Goal: Navigation & Orientation: Find specific page/section

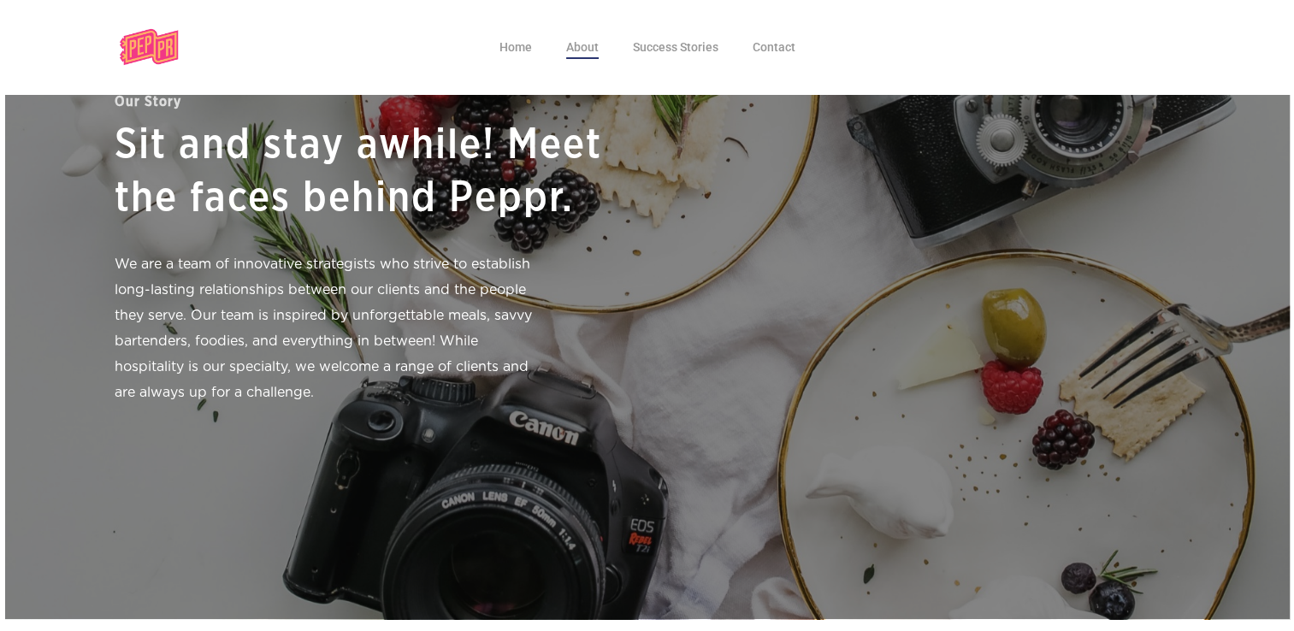
scroll to position [72, 0]
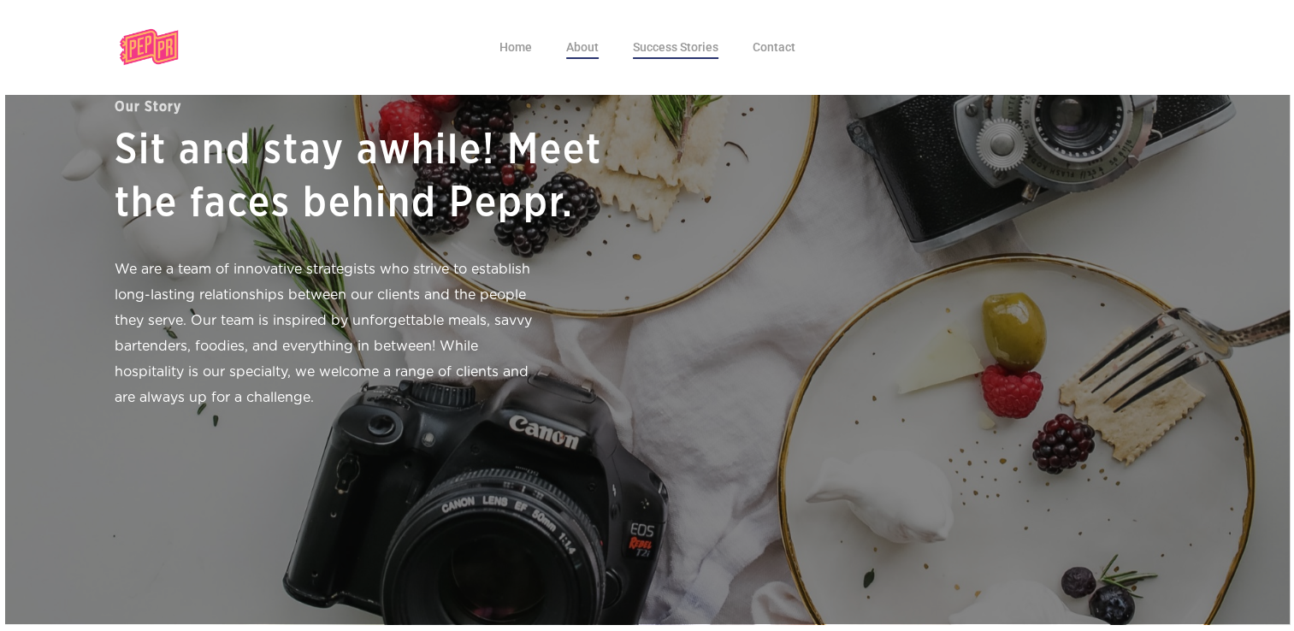
click at [650, 40] on span "Success Stories" at bounding box center [676, 47] width 86 height 14
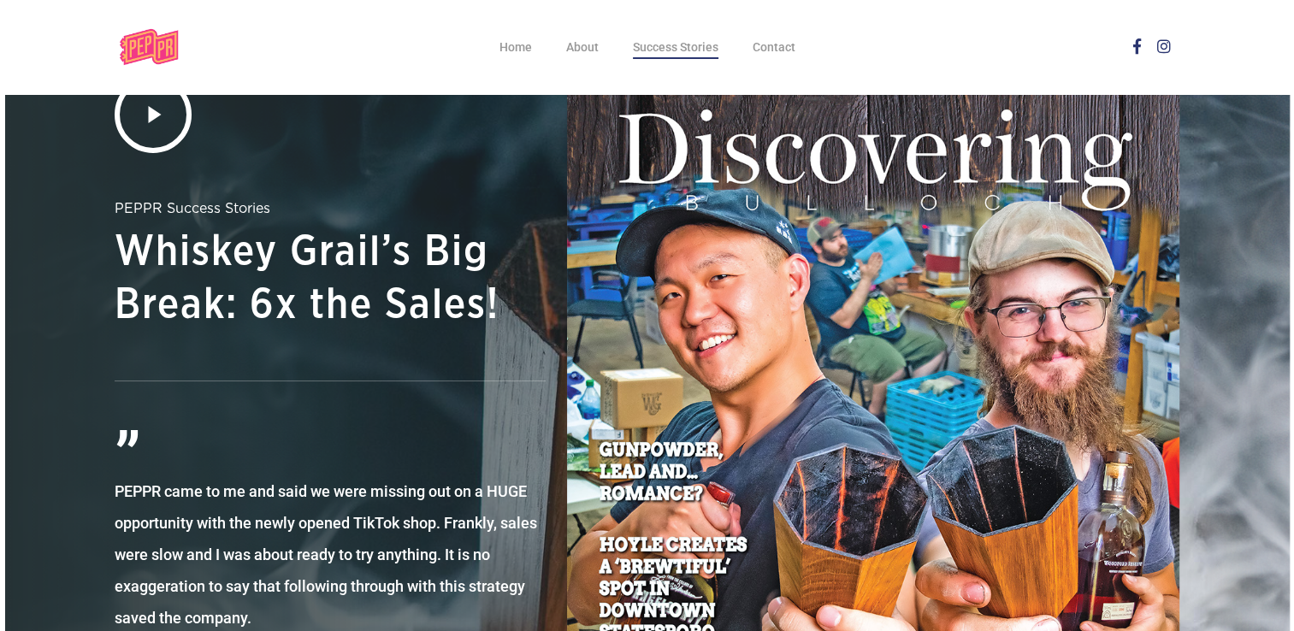
scroll to position [146, 0]
click at [592, 46] on span "About" at bounding box center [582, 47] width 33 height 14
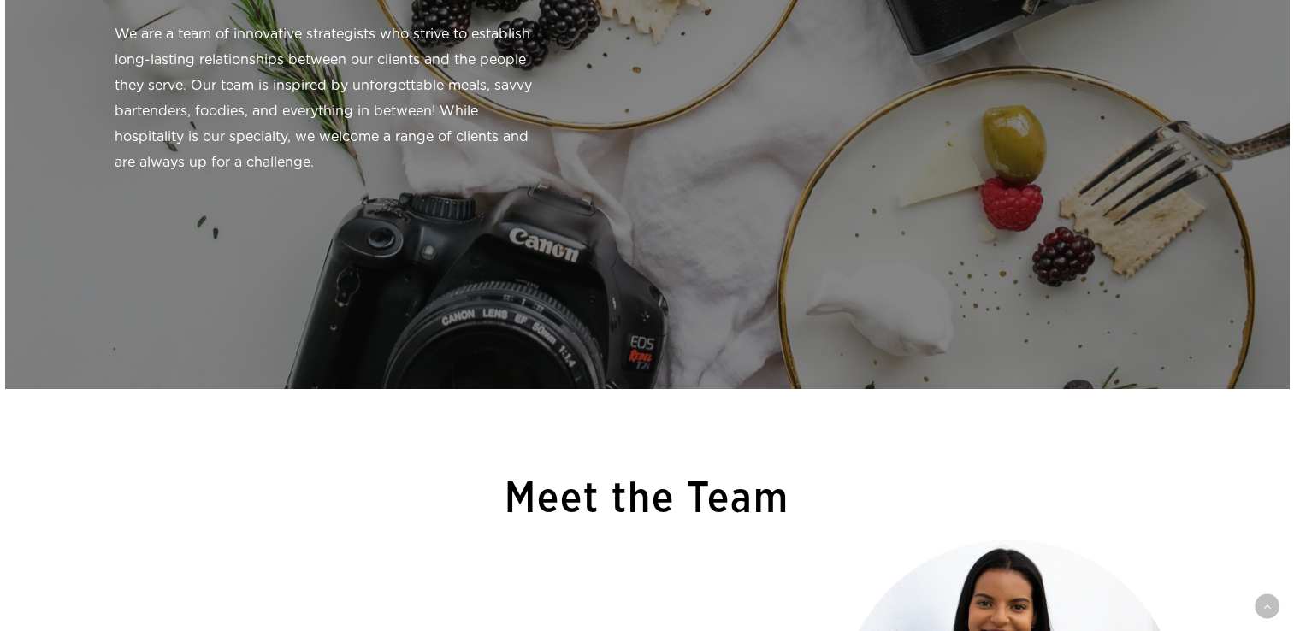
scroll to position [308, 0]
